Goal: Check status: Check status

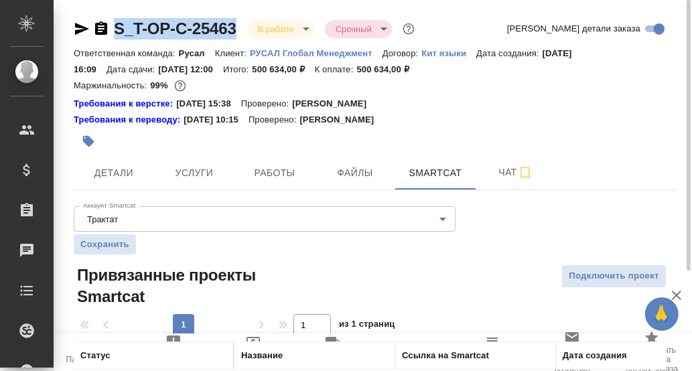
drag, startPoint x: 241, startPoint y: 27, endPoint x: 110, endPoint y: 22, distance: 131.4
click at [111, 22] on div "S_T-OP-C-25463 В работе inProgress Срочный urgent" at bounding box center [246, 28] width 344 height 21
copy link "S_T-OP-C-25463"
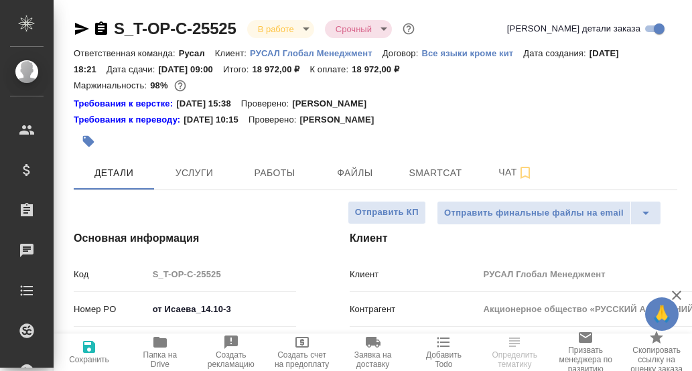
select select "RU"
drag, startPoint x: 428, startPoint y: 170, endPoint x: 437, endPoint y: 174, distance: 9.3
click at [429, 170] on span "Smartcat" at bounding box center [435, 173] width 64 height 17
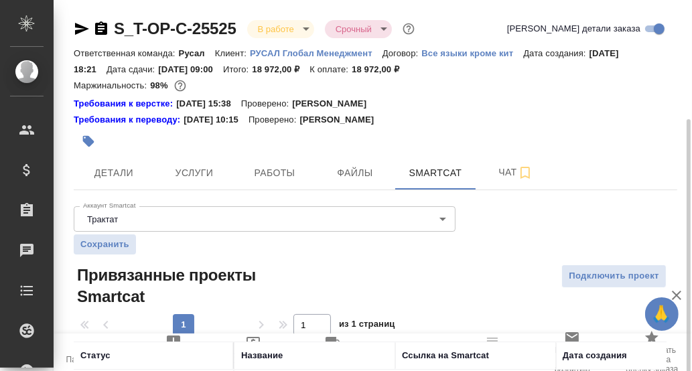
scroll to position [90, 0]
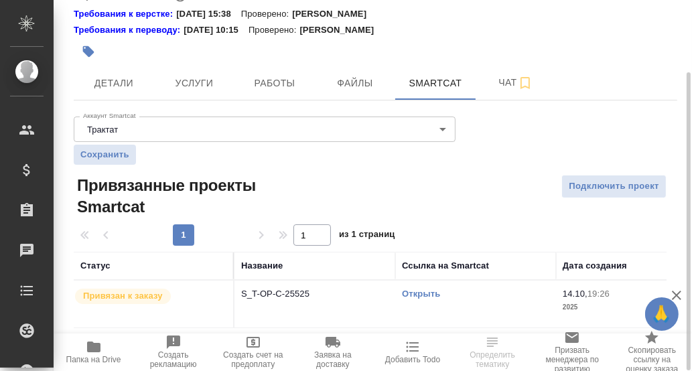
click at [428, 294] on link "Открыть" at bounding box center [421, 294] width 38 height 10
click at [415, 294] on link "Открыть" at bounding box center [421, 294] width 38 height 10
